Goal: Information Seeking & Learning: Learn about a topic

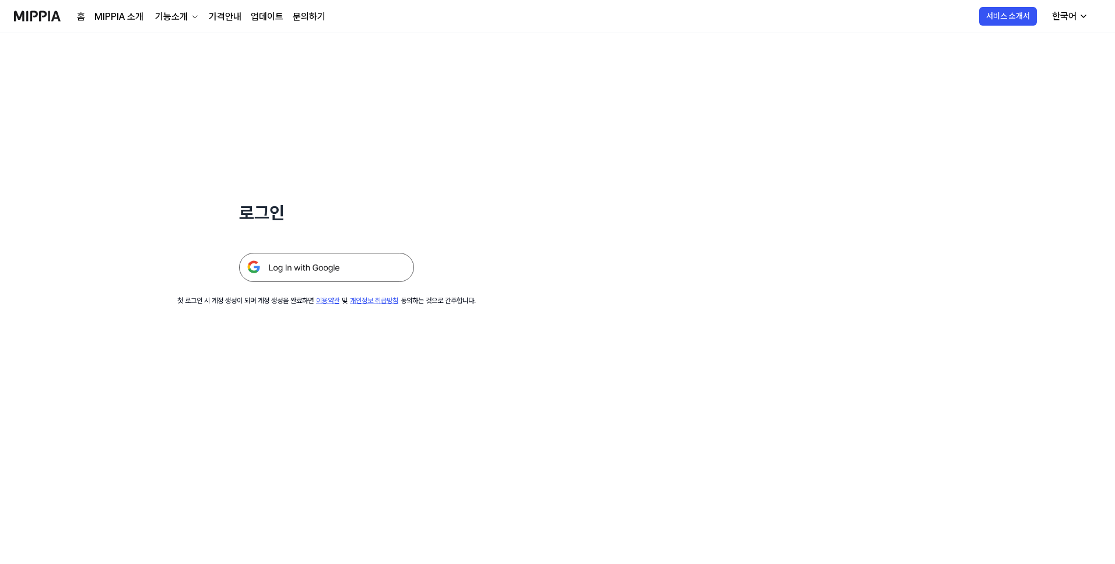
click at [349, 271] on img at bounding box center [326, 267] width 175 height 29
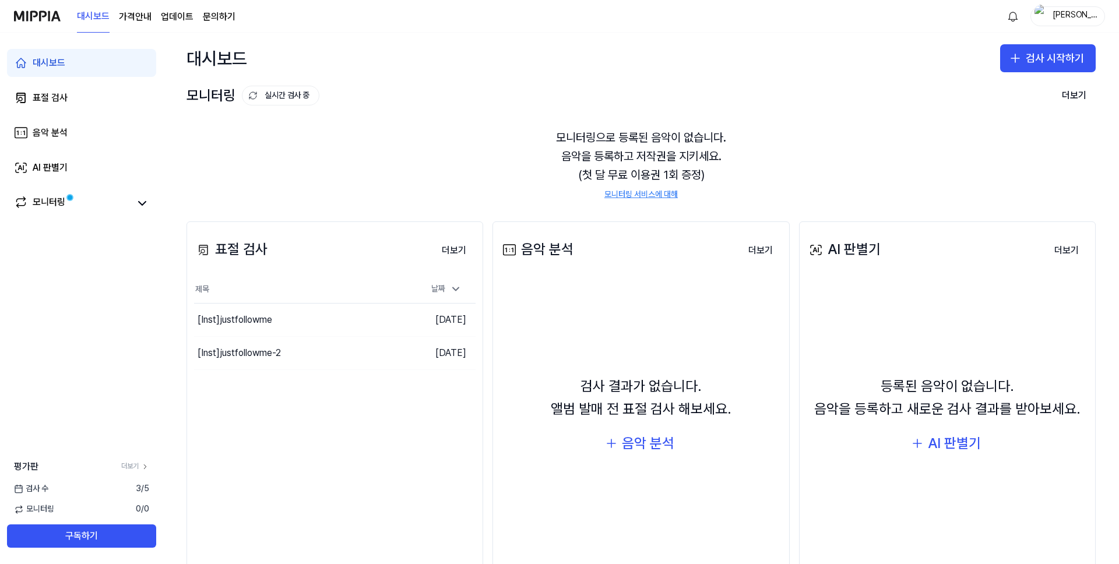
click at [652, 194] on link "모니터링 서비스에 대해" at bounding box center [641, 195] width 73 height 12
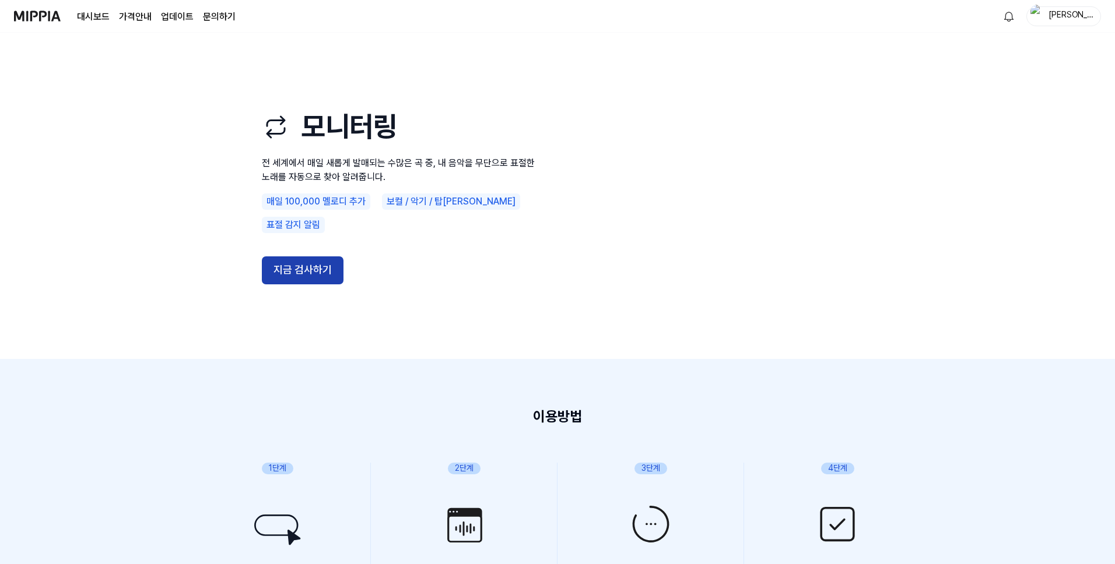
click at [318, 265] on button "지금 검사하기" at bounding box center [303, 271] width 82 height 28
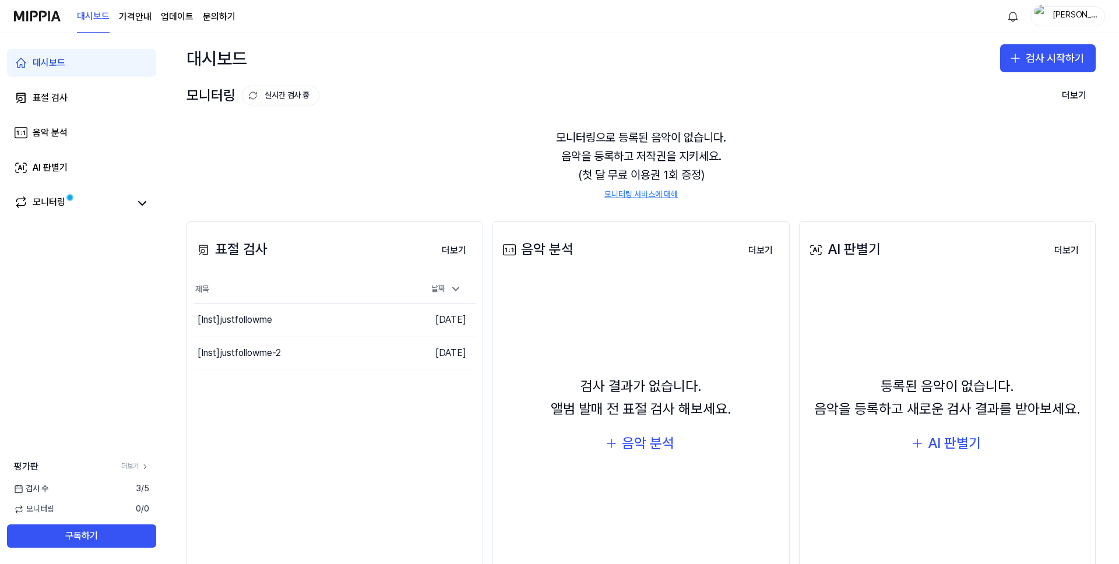
click at [147, 20] on page\) "가격안내" at bounding box center [135, 17] width 33 height 14
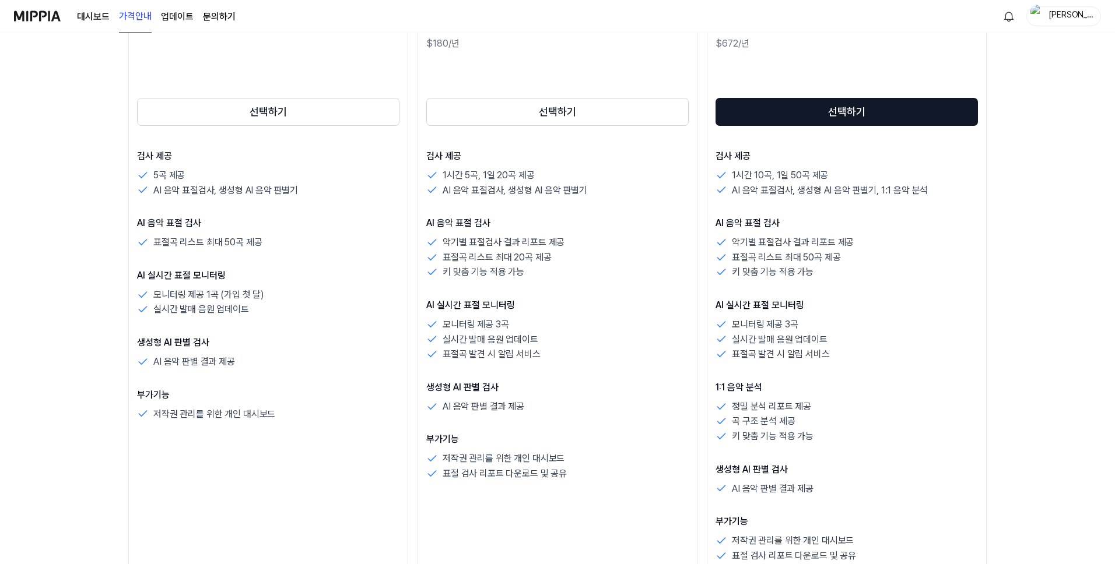
scroll to position [223, 0]
